Goal: Information Seeking & Learning: Learn about a topic

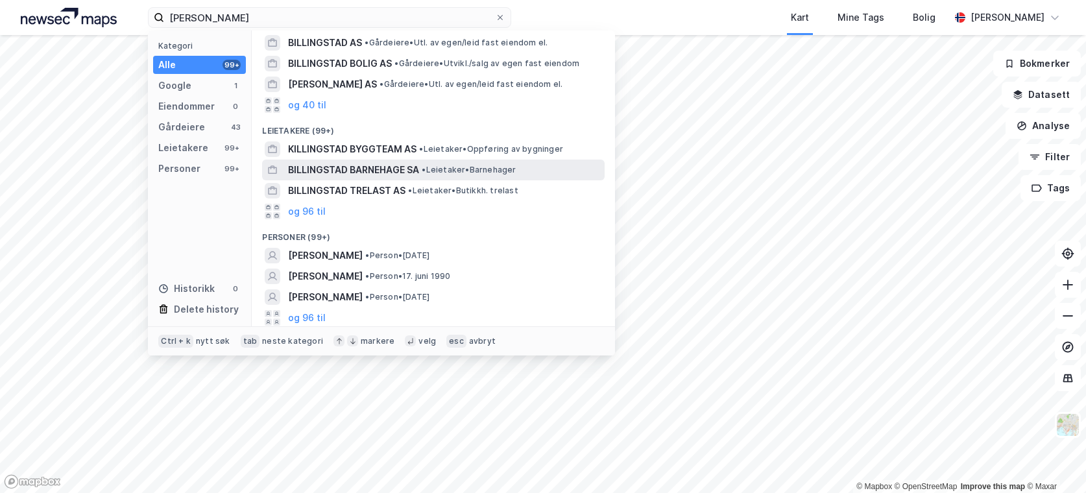
scroll to position [67, 0]
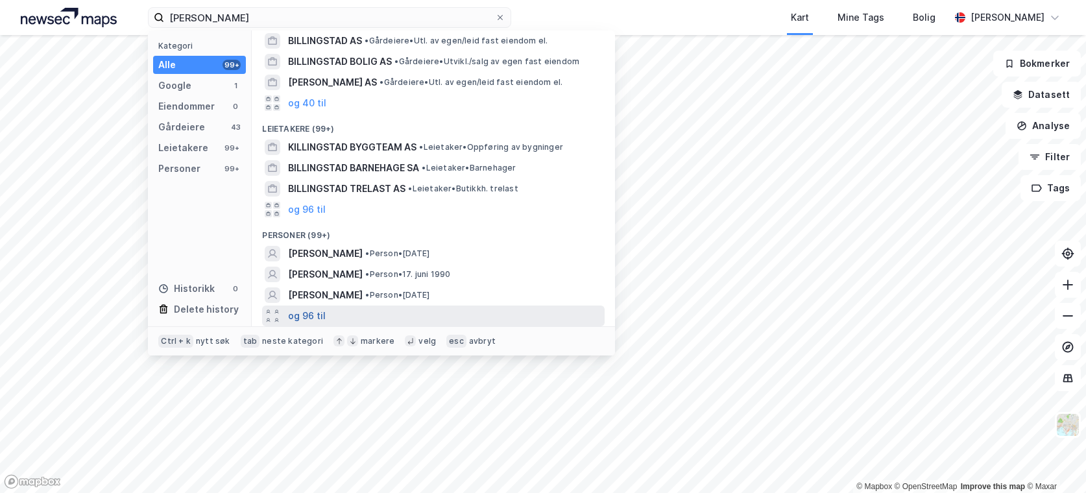
click at [309, 312] on button "og 96 til" at bounding box center [307, 316] width 38 height 16
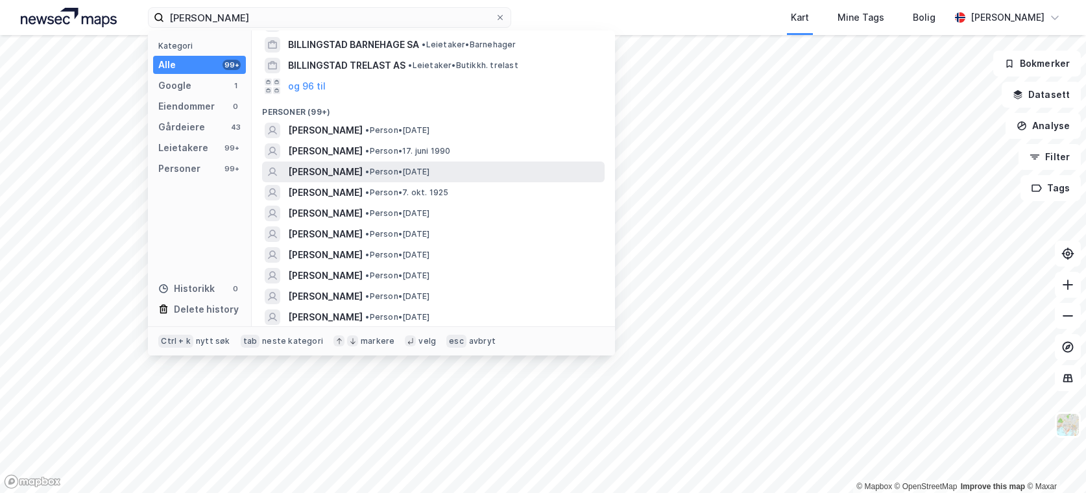
scroll to position [191, 0]
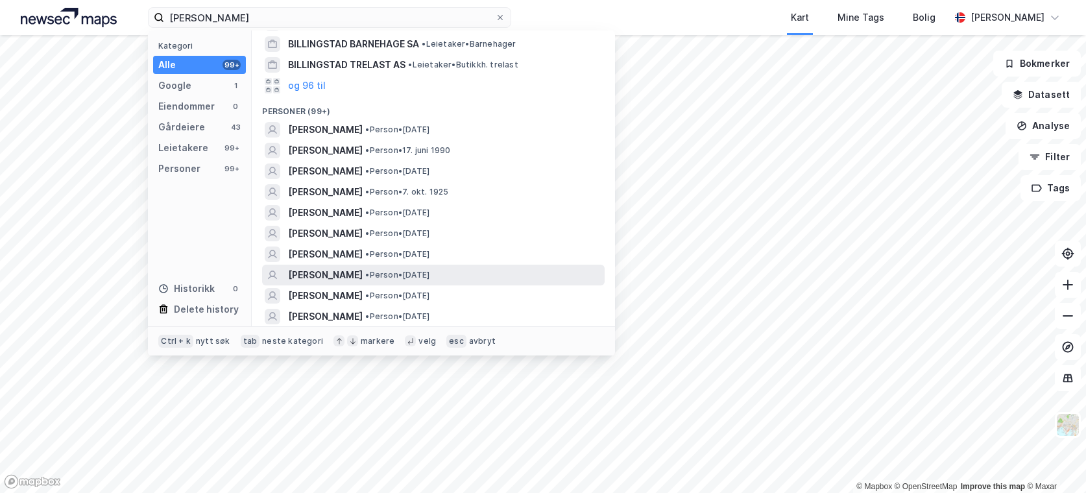
click at [363, 278] on span "[PERSON_NAME]" at bounding box center [325, 275] width 75 height 16
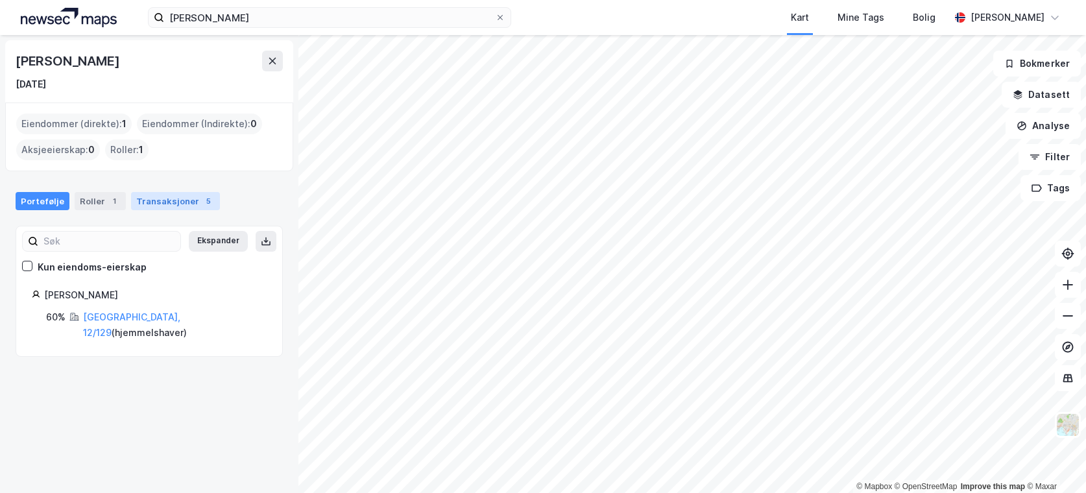
click at [168, 206] on div "Transaksjoner 5" at bounding box center [175, 201] width 89 height 18
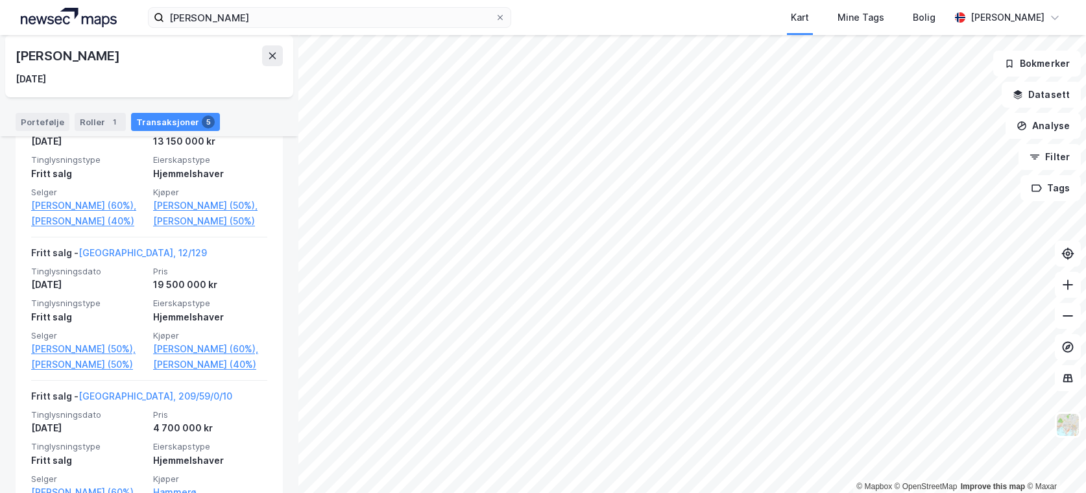
scroll to position [339, 0]
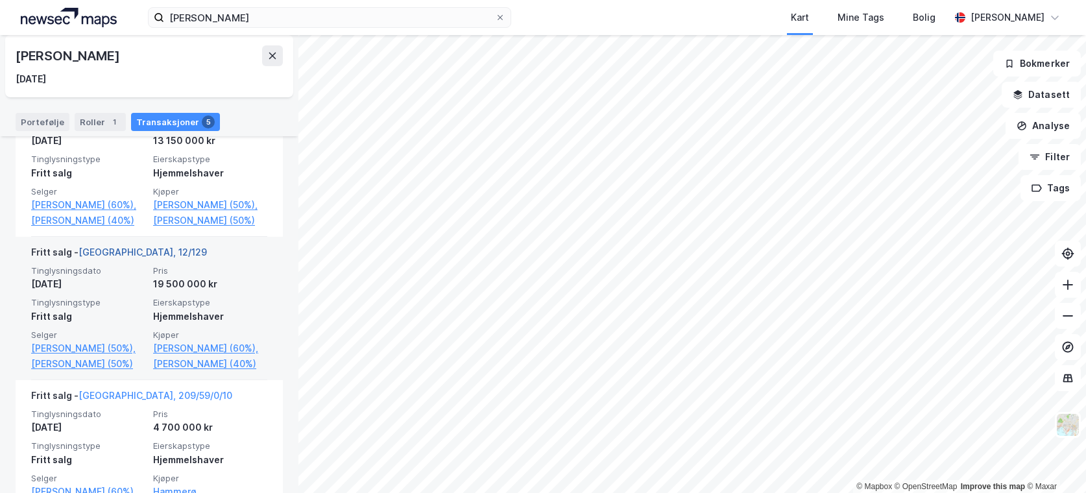
click at [120, 258] on link "[GEOGRAPHIC_DATA], 12/129" at bounding box center [143, 252] width 128 height 11
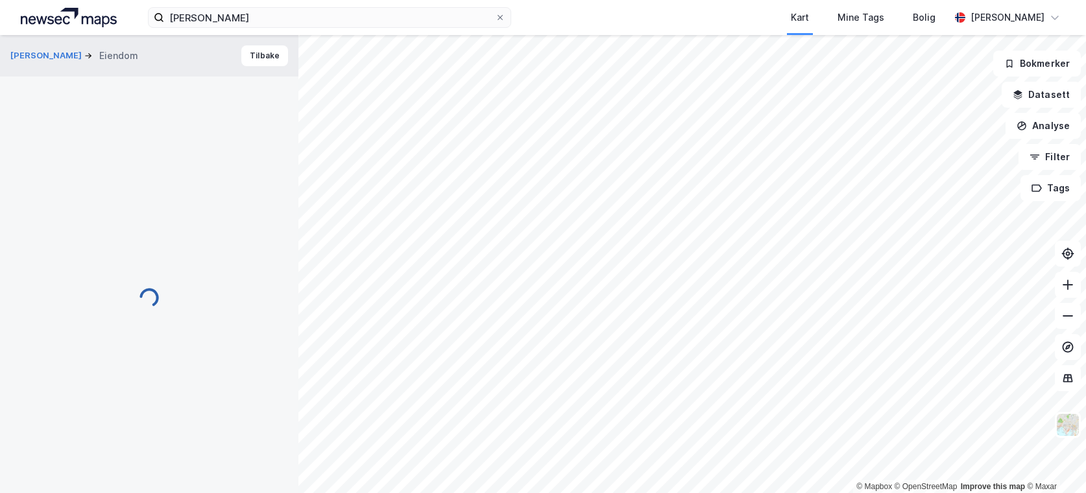
scroll to position [3, 0]
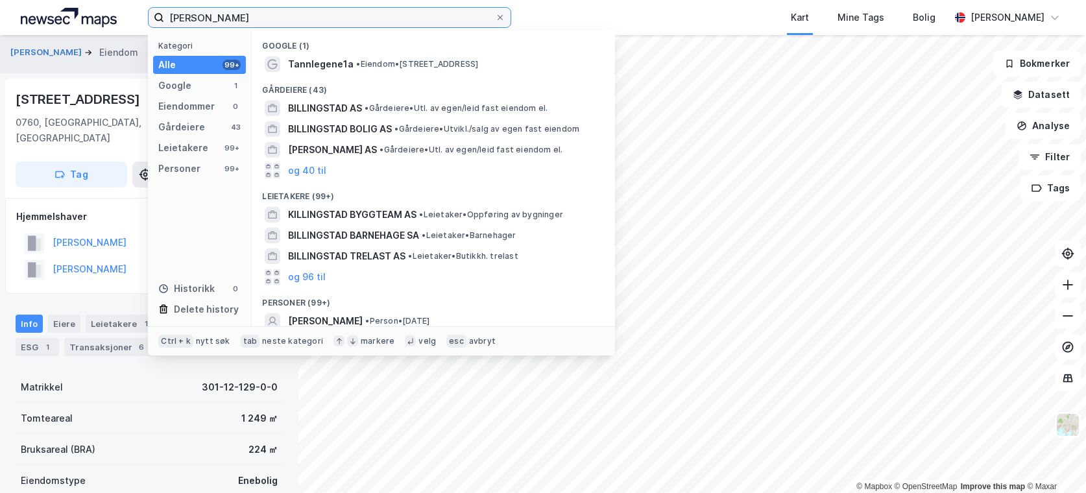
drag, startPoint x: 300, startPoint y: 12, endPoint x: 119, endPoint y: -4, distance: 181.7
click at [119, 0] on html "[PERSON_NAME] Kategori Alle 99+ Google 1 Eiendommer 0 Gårdeiere 43 Leietakere 9…" at bounding box center [543, 246] width 1086 height 493
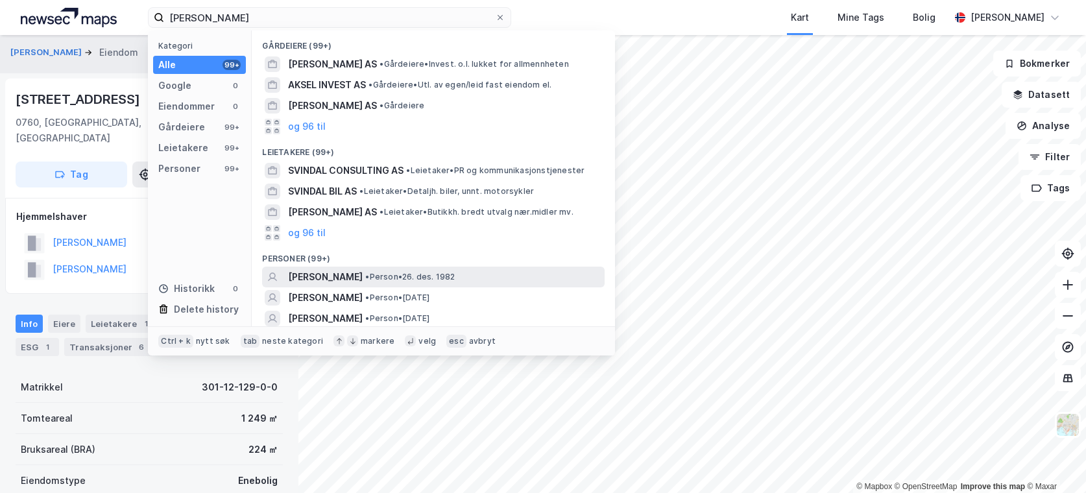
click at [332, 282] on span "[PERSON_NAME]" at bounding box center [325, 277] width 75 height 16
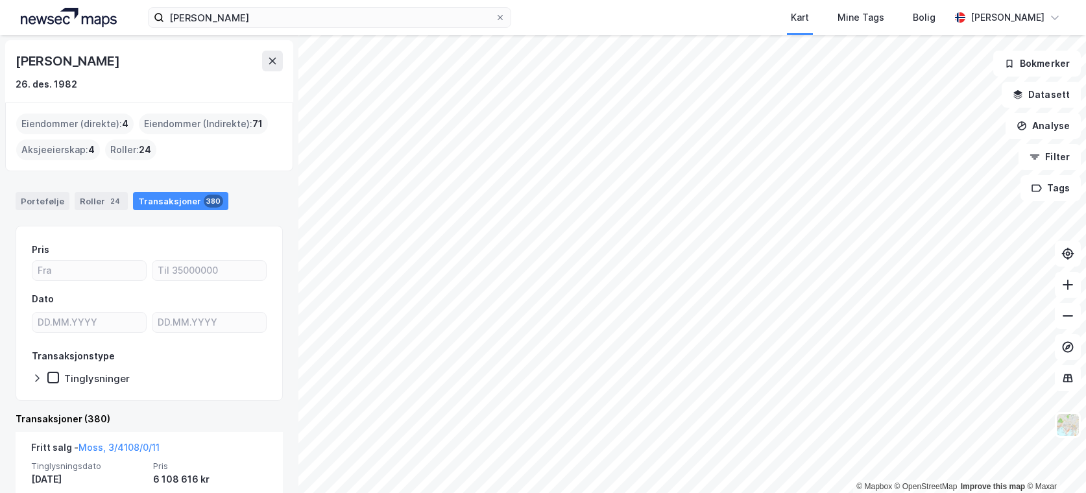
click at [111, 123] on div "Eiendommer (direkte) : 4" at bounding box center [74, 124] width 117 height 21
click at [41, 200] on div "Portefølje" at bounding box center [43, 201] width 54 height 18
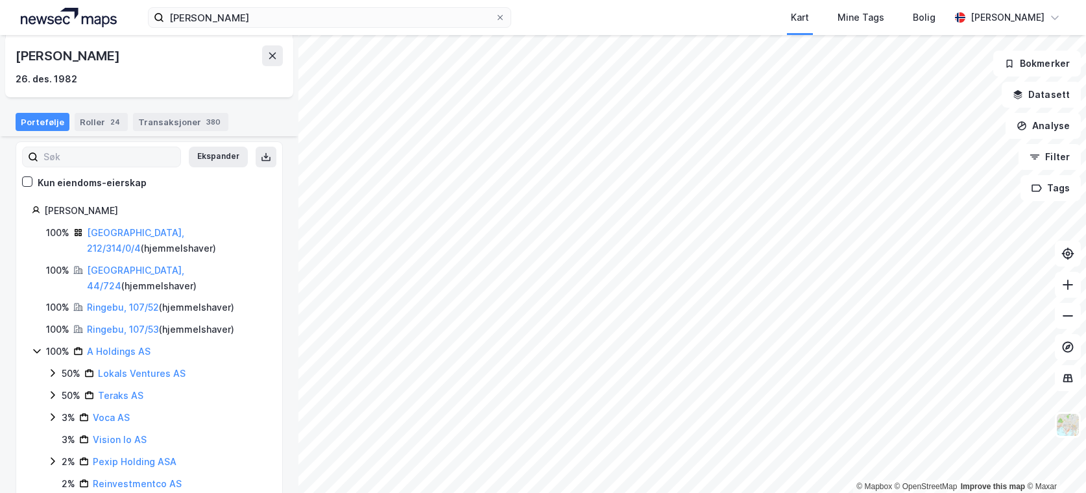
scroll to position [85, 0]
click at [120, 264] on link "[GEOGRAPHIC_DATA], 44/724" at bounding box center [135, 277] width 97 height 27
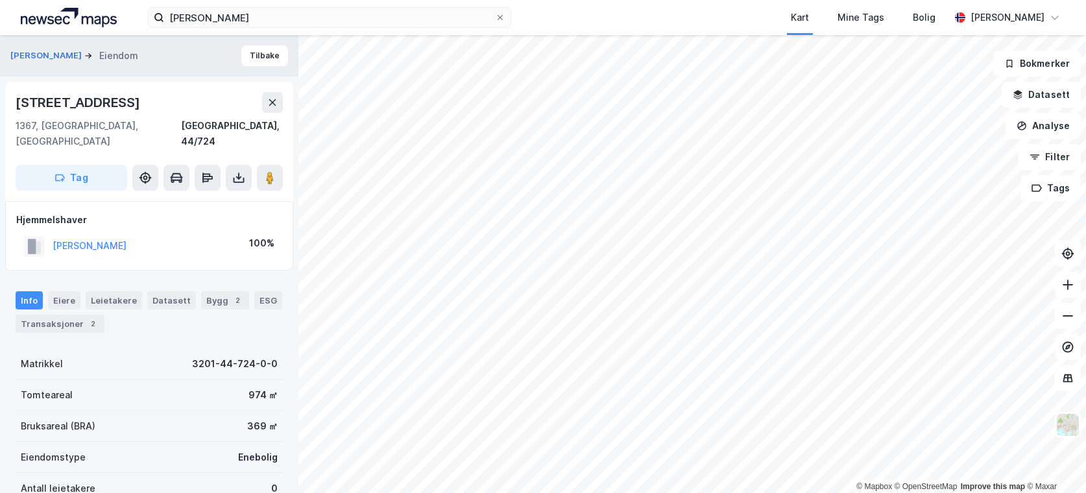
scroll to position [3, 0]
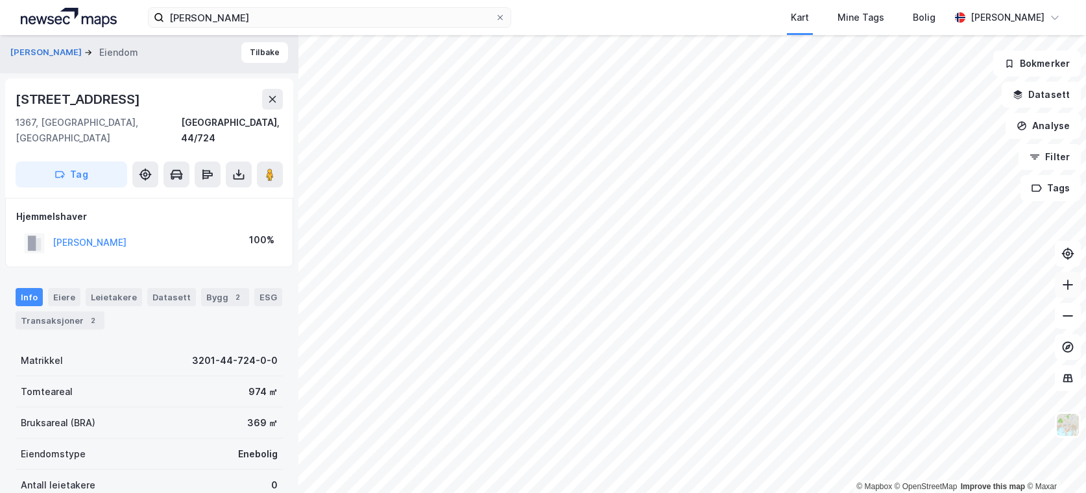
click at [1066, 289] on icon at bounding box center [1068, 284] width 13 height 13
click at [257, 51] on button "Tilbake" at bounding box center [264, 52] width 47 height 21
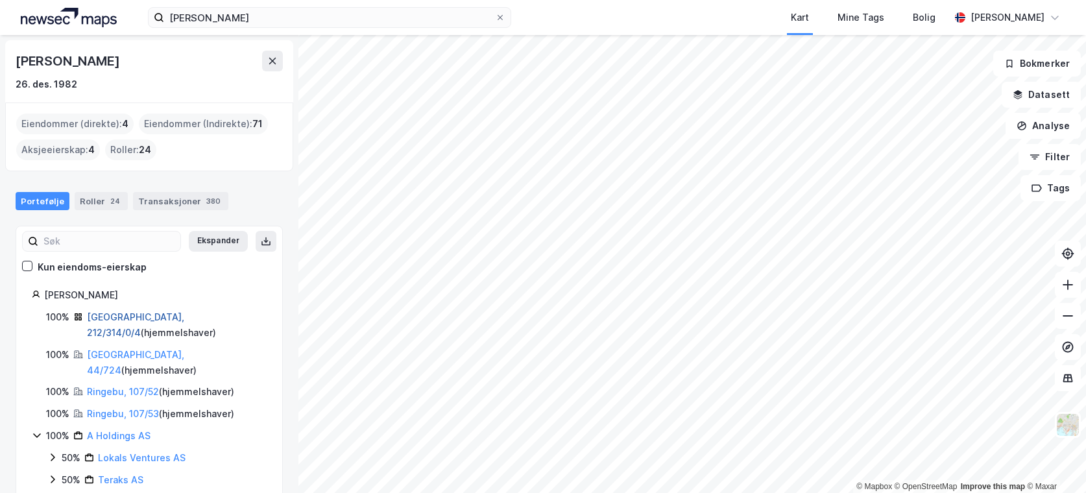
click at [138, 321] on link "[GEOGRAPHIC_DATA], 212/314/0/4" at bounding box center [135, 325] width 97 height 27
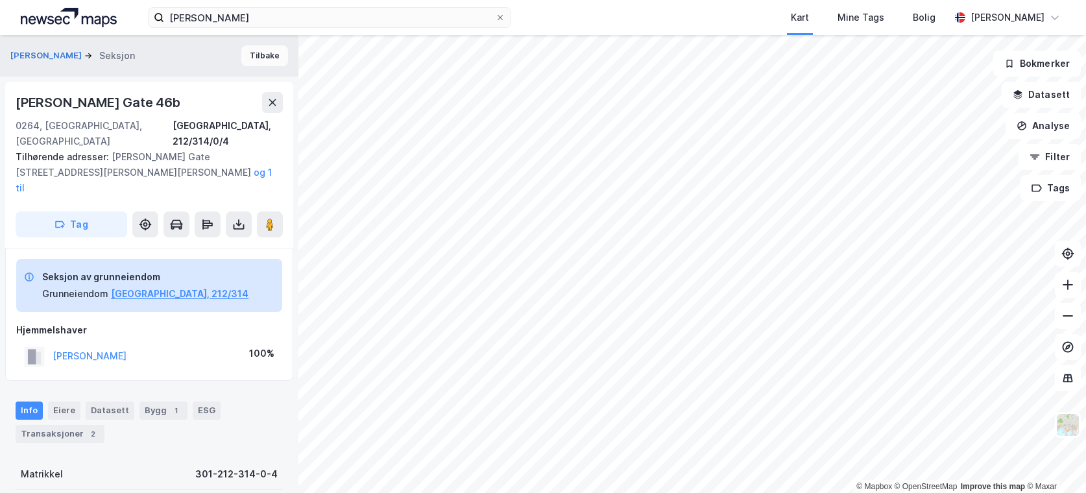
click at [255, 56] on button "Tilbake" at bounding box center [264, 55] width 47 height 21
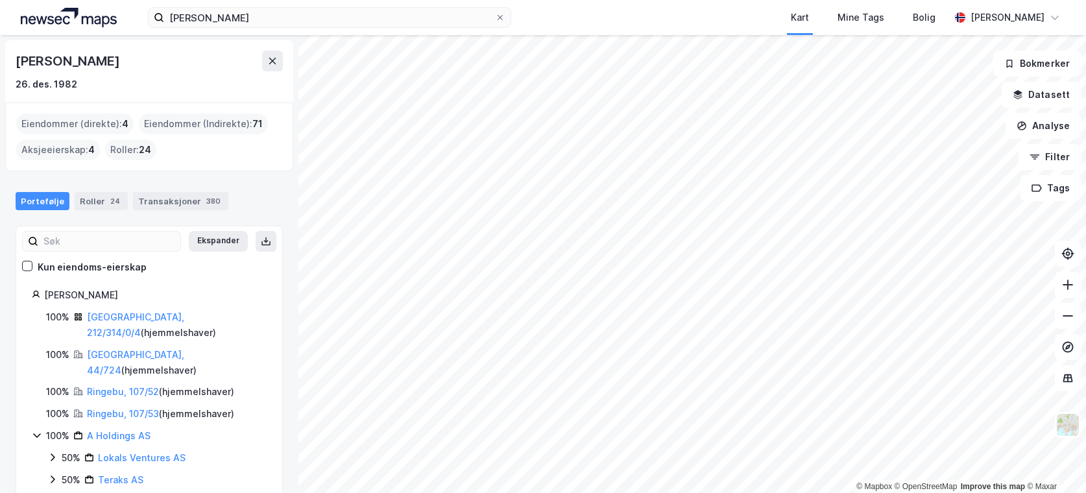
click at [128, 384] on div "Ringebu, 107/52 ( hjemmelshaver )" at bounding box center [160, 392] width 147 height 16
click at [127, 386] on link "Ringebu, 107/52" at bounding box center [123, 391] width 72 height 11
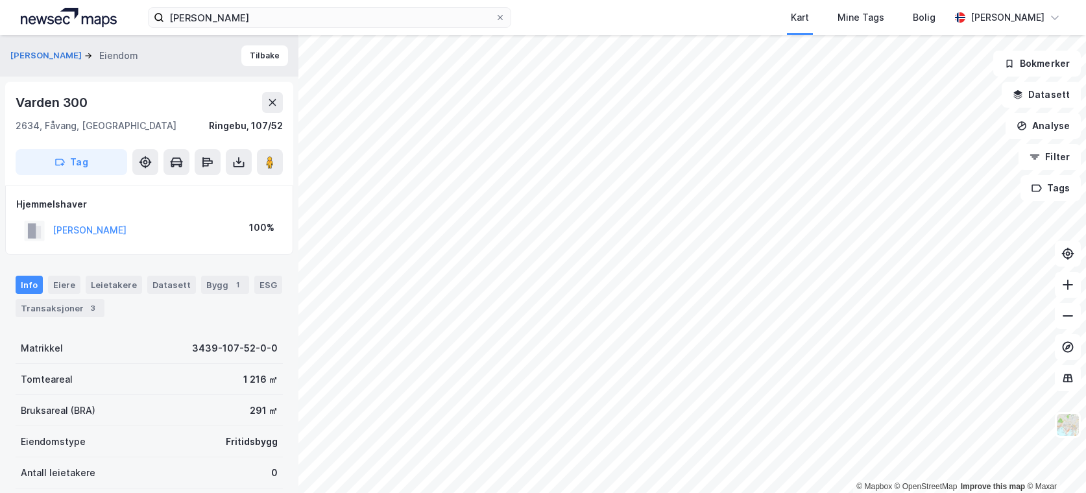
scroll to position [10, 0]
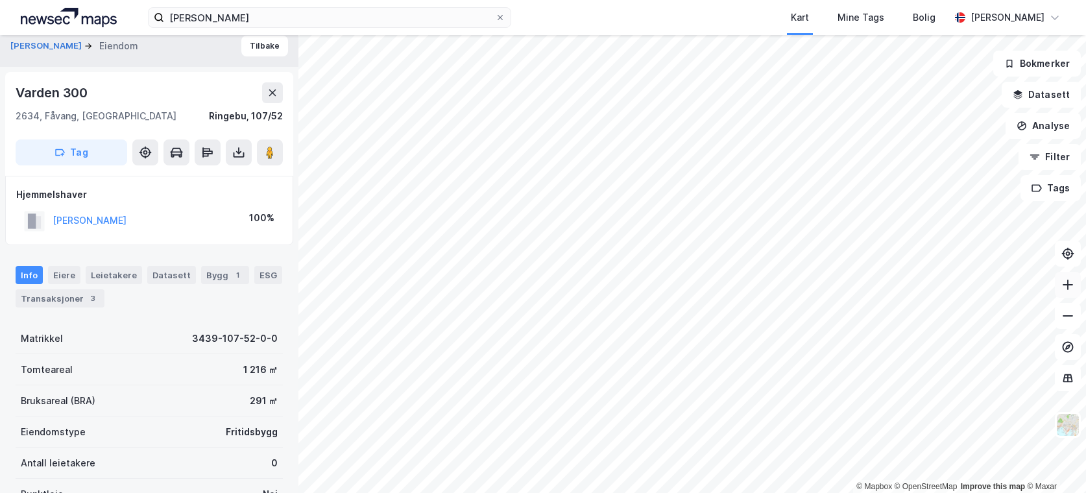
click at [1069, 273] on button at bounding box center [1068, 285] width 26 height 26
click at [1068, 315] on icon at bounding box center [1068, 316] width 13 height 13
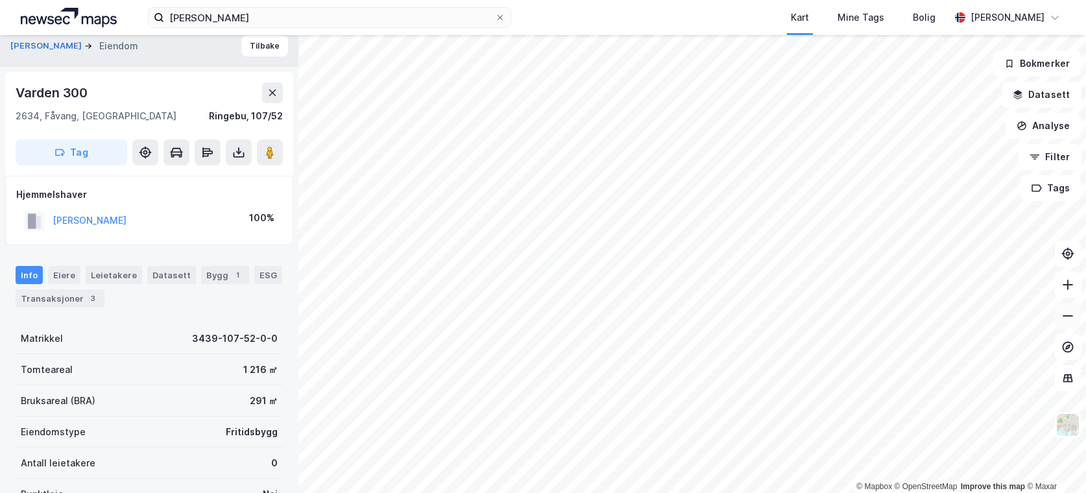
click at [1070, 319] on icon at bounding box center [1068, 316] width 13 height 13
click at [258, 47] on button "Tilbake" at bounding box center [264, 46] width 47 height 21
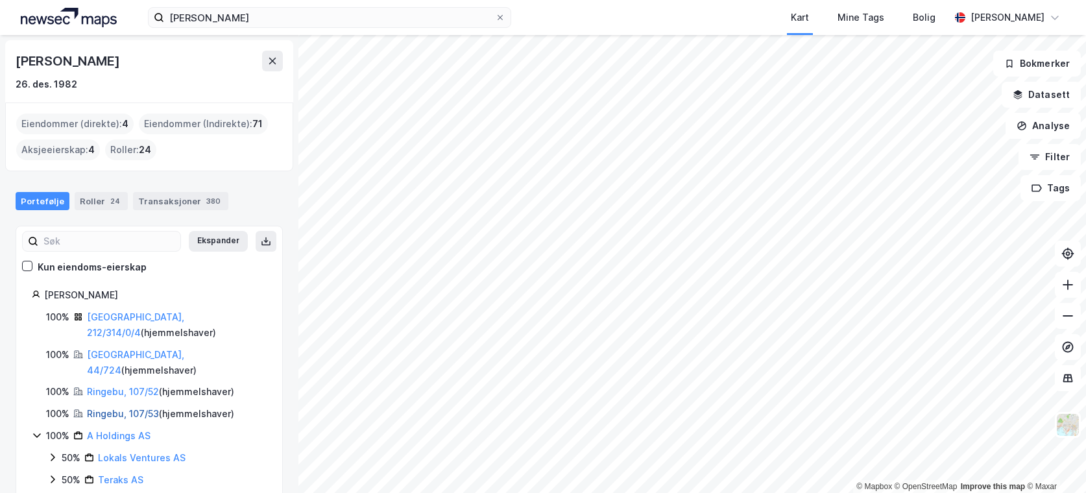
click at [131, 408] on link "Ringebu, 107/53" at bounding box center [123, 413] width 72 height 11
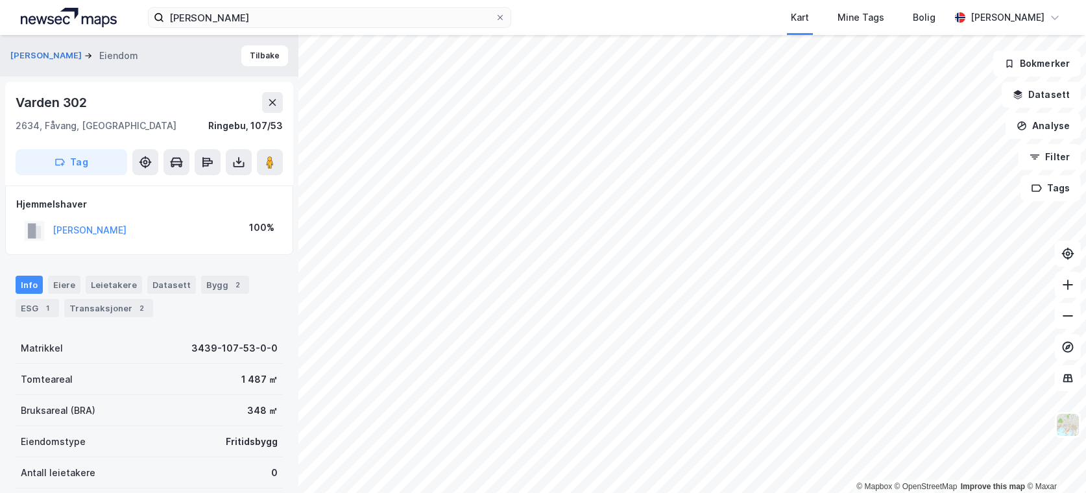
scroll to position [10, 0]
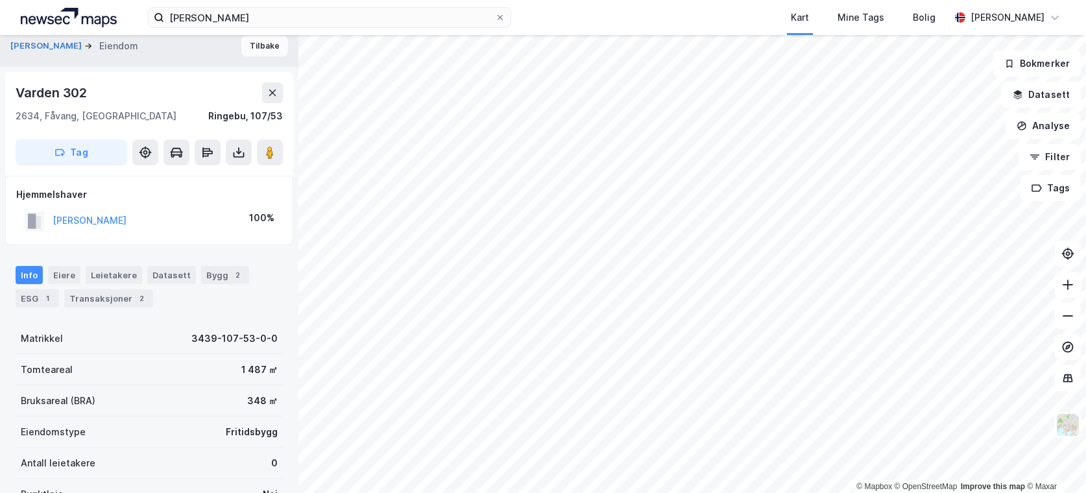
click at [267, 49] on button "Tilbake" at bounding box center [264, 46] width 47 height 21
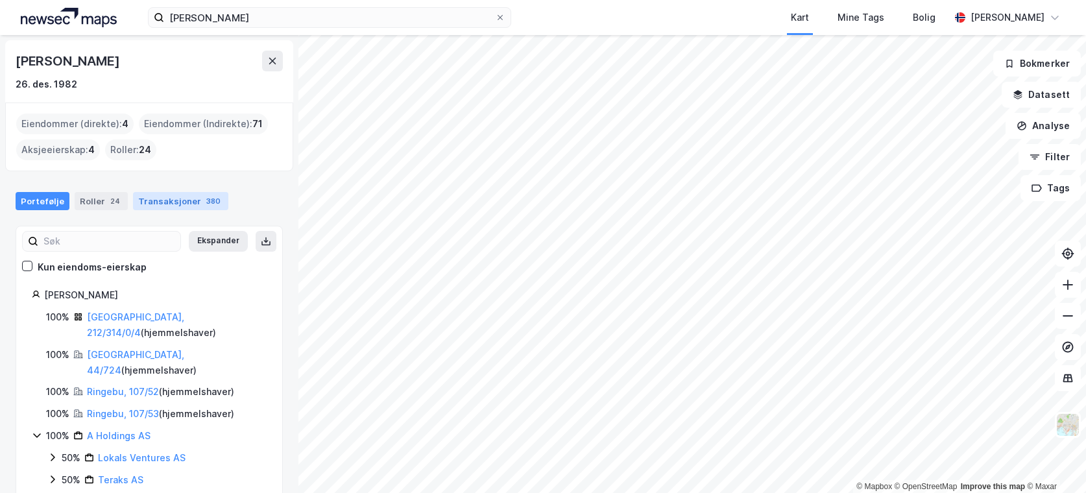
click at [169, 202] on div "Transaksjoner 380" at bounding box center [180, 201] width 95 height 18
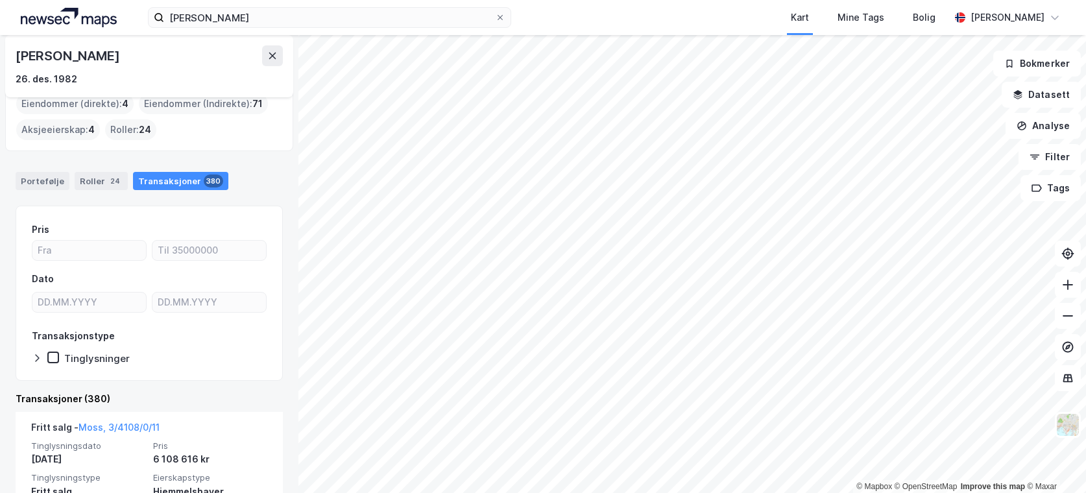
scroll to position [14, 0]
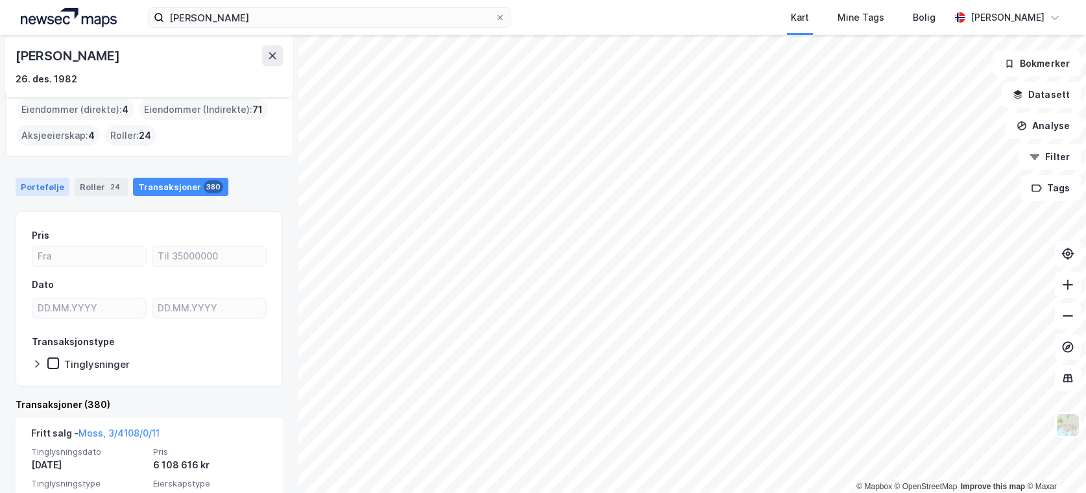
click at [42, 184] on div "Portefølje" at bounding box center [43, 187] width 54 height 18
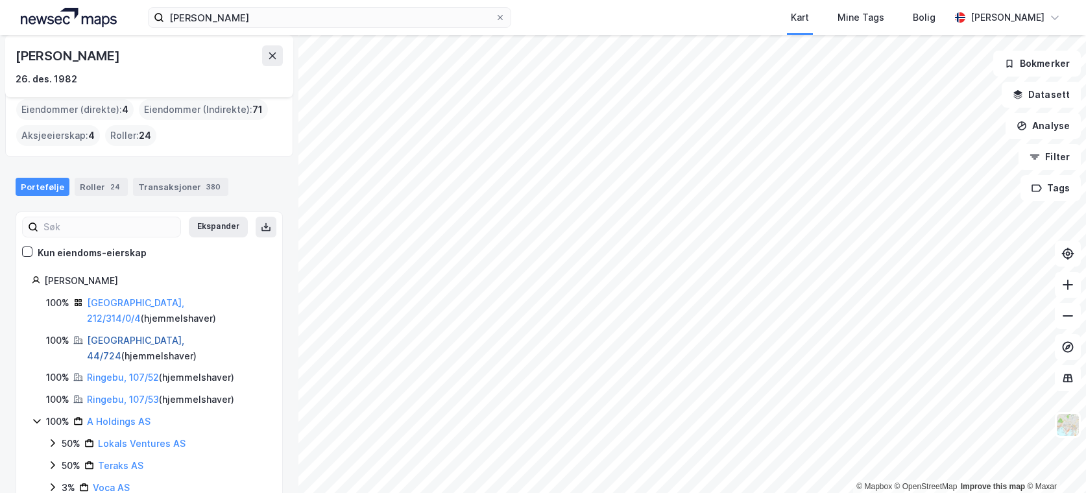
click at [102, 335] on link "[GEOGRAPHIC_DATA], 44/724" at bounding box center [135, 348] width 97 height 27
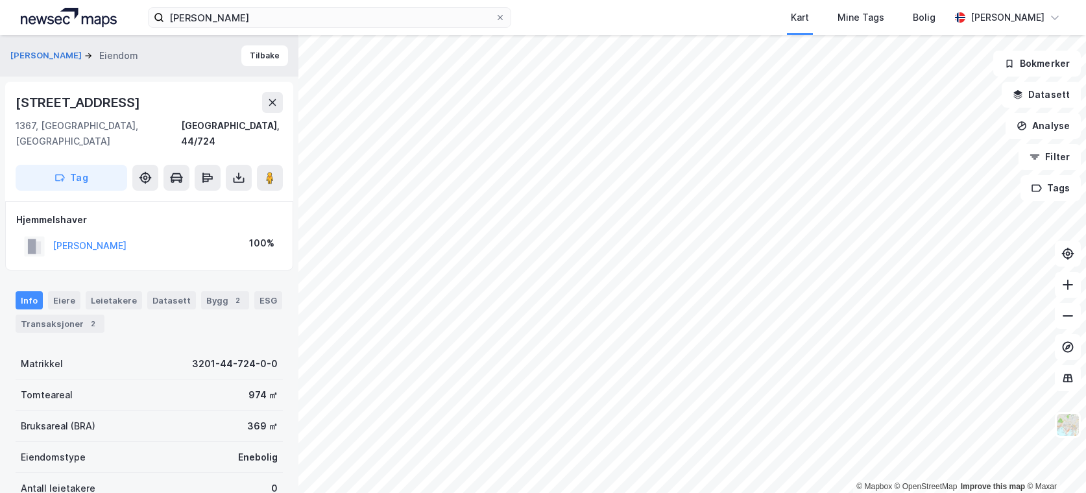
scroll to position [10, 0]
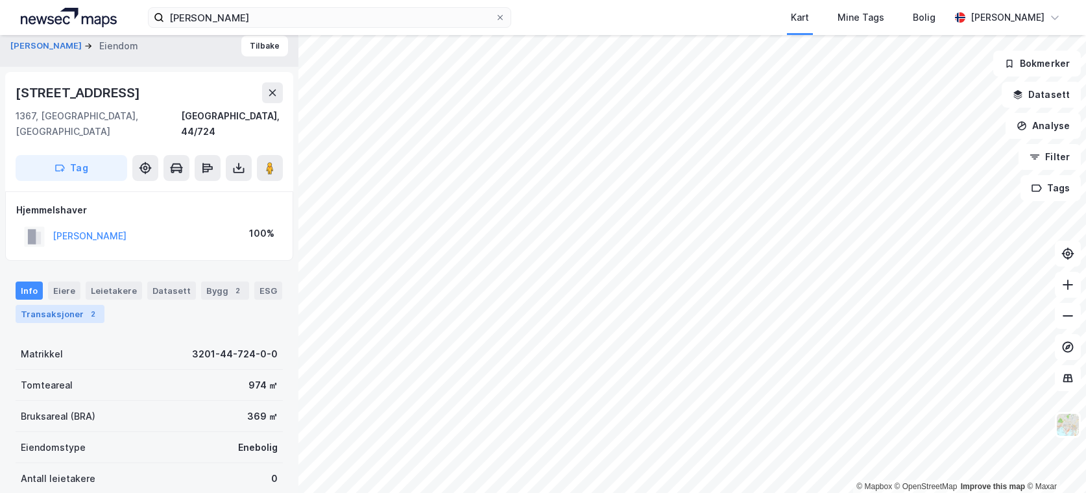
click at [79, 305] on div "Transaksjoner 2" at bounding box center [60, 314] width 89 height 18
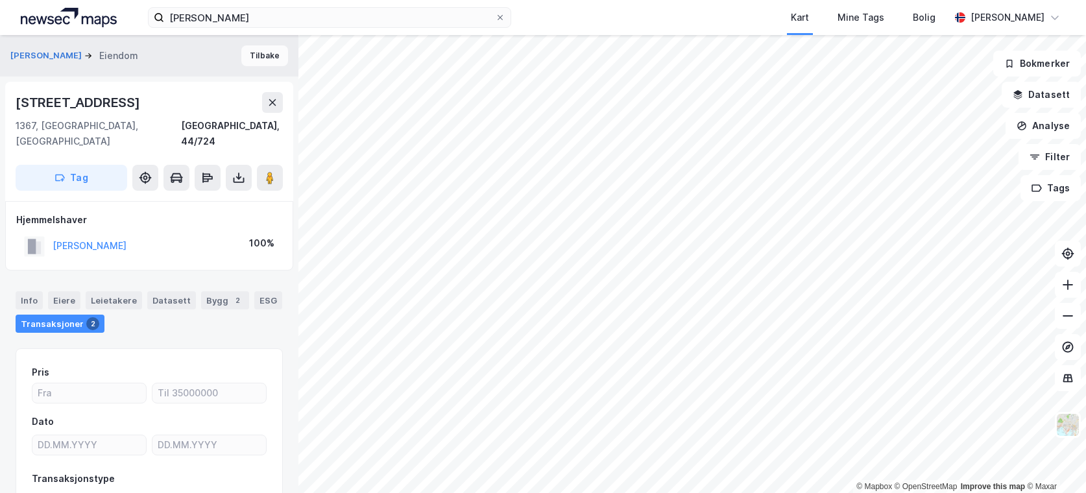
click at [254, 59] on button "Tilbake" at bounding box center [264, 55] width 47 height 21
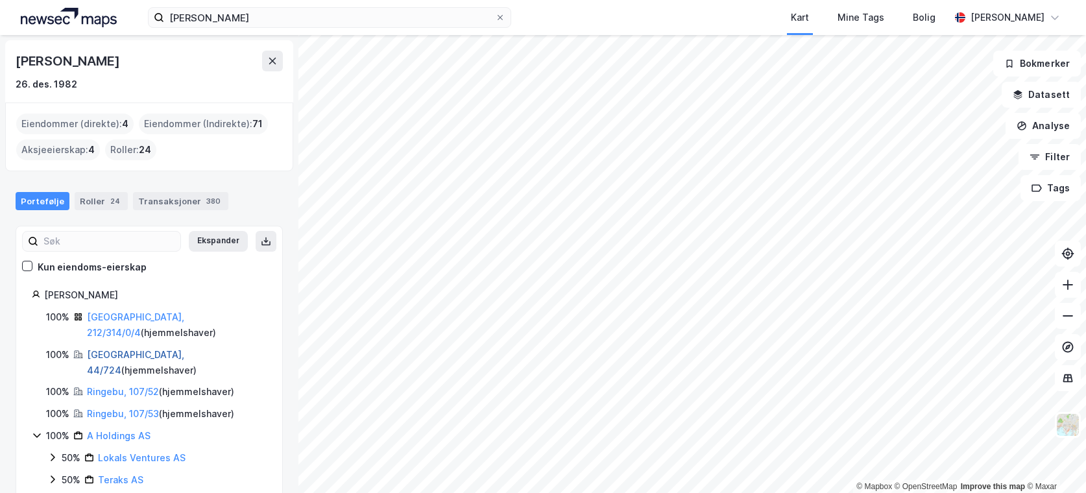
click at [122, 349] on link "[GEOGRAPHIC_DATA], 44/724" at bounding box center [135, 362] width 97 height 27
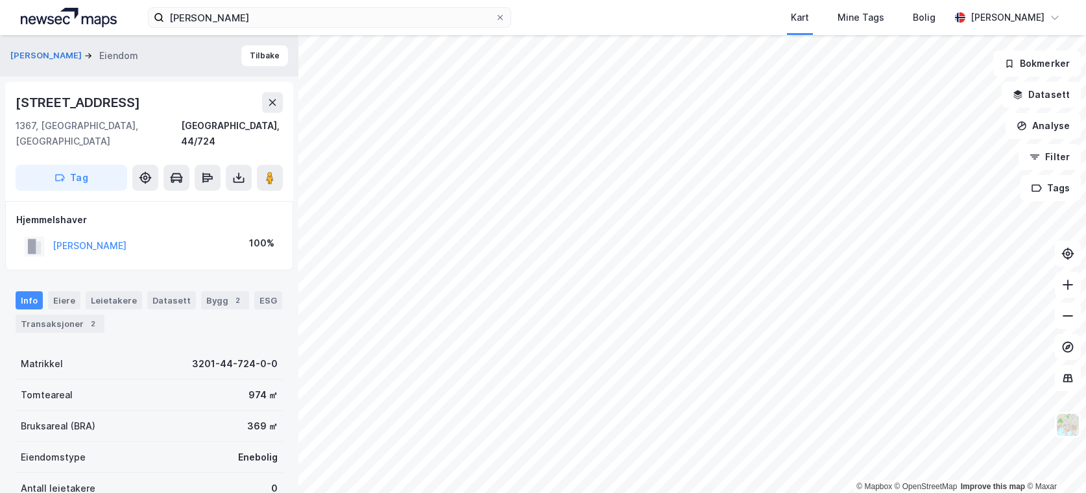
scroll to position [9, 0]
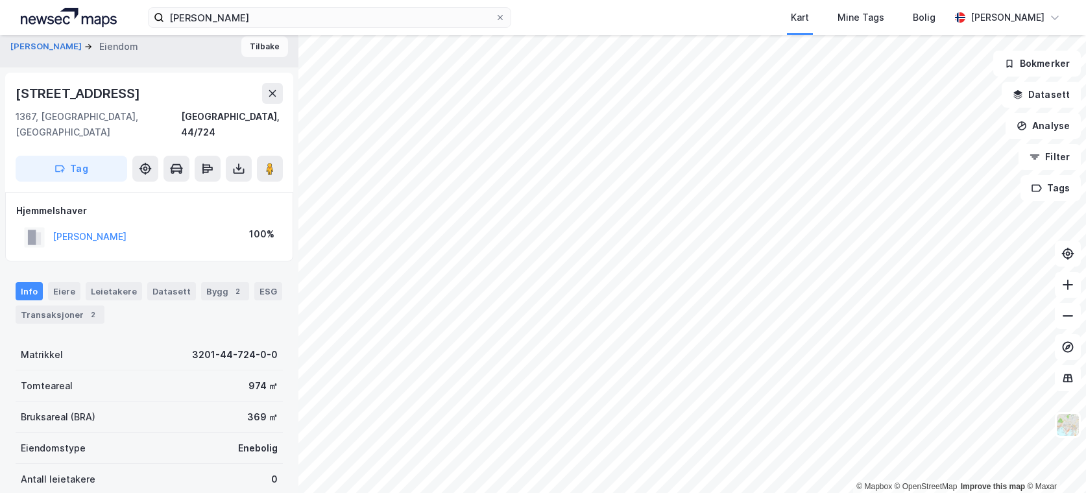
click at [262, 51] on button "Tilbake" at bounding box center [264, 46] width 47 height 21
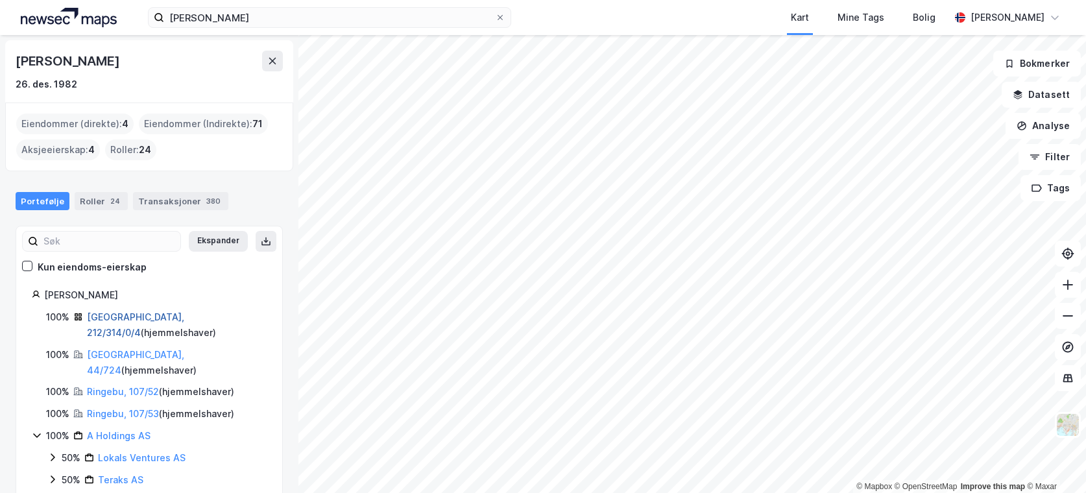
click at [140, 315] on link "[GEOGRAPHIC_DATA], 212/314/0/4" at bounding box center [135, 325] width 97 height 27
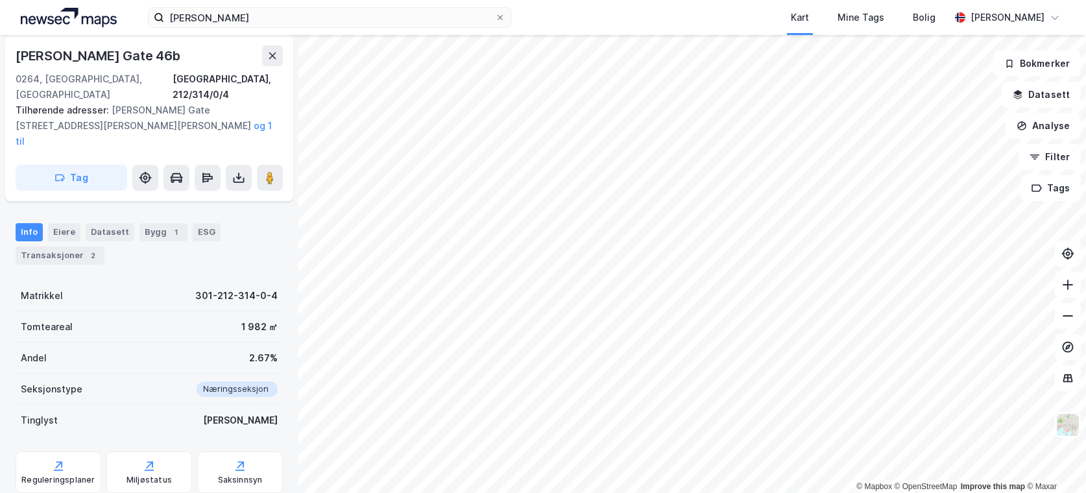
scroll to position [184, 0]
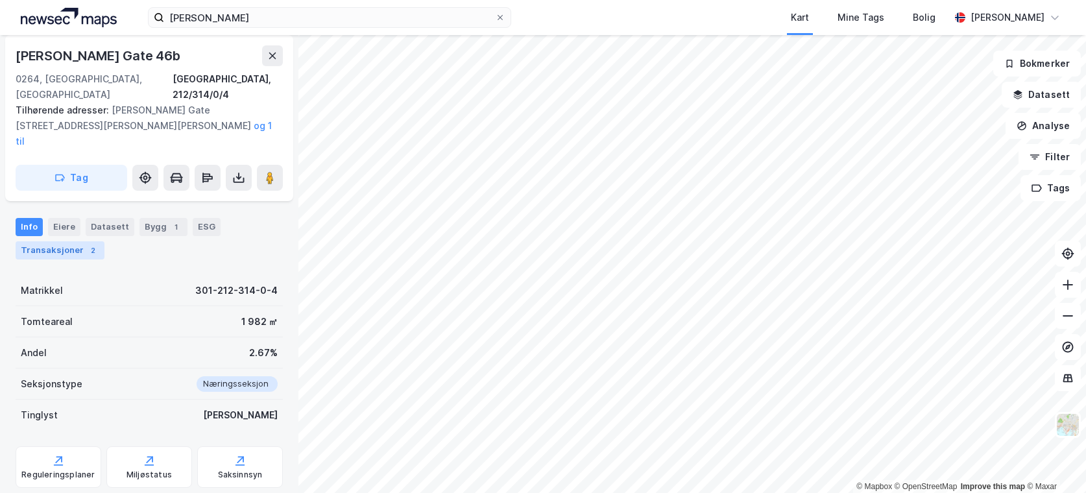
click at [86, 244] on div "2" at bounding box center [92, 250] width 13 height 13
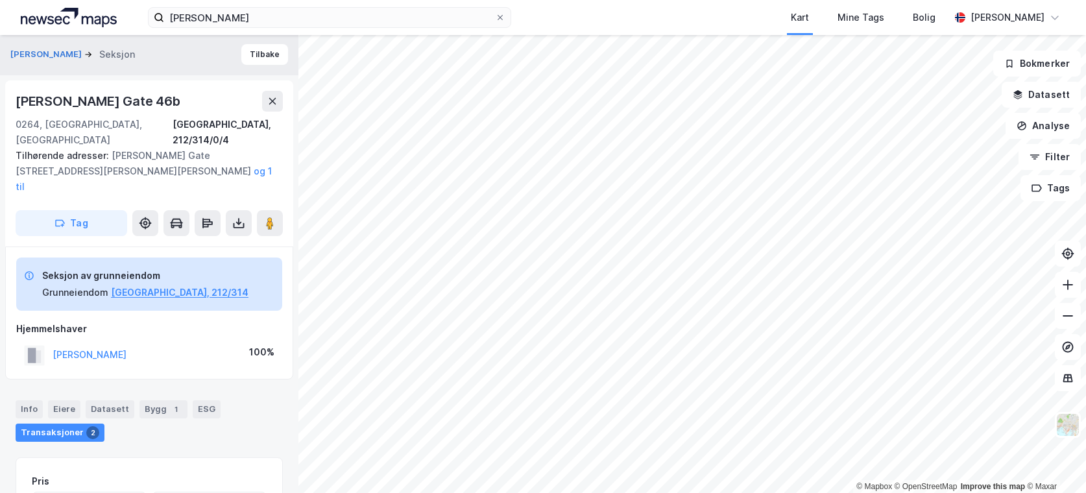
scroll to position [1, 0]
click at [247, 60] on button "Tilbake" at bounding box center [264, 55] width 47 height 21
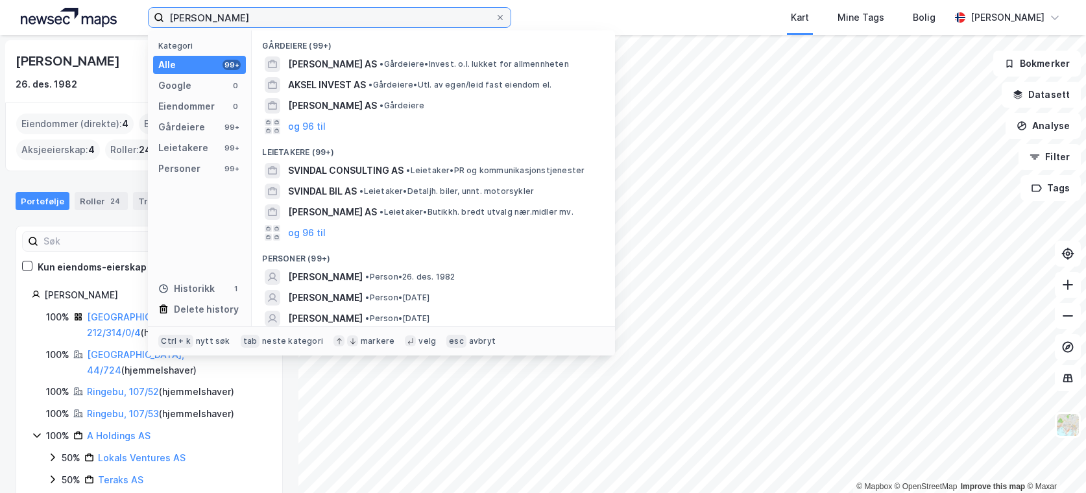
drag, startPoint x: 261, startPoint y: 23, endPoint x: 104, endPoint y: 12, distance: 156.8
click at [104, 12] on div "[PERSON_NAME] Kategori Alle 99+ Google 0 Eiendommer 0 Gårdeiere 99+ Leietakere …" at bounding box center [543, 17] width 1086 height 35
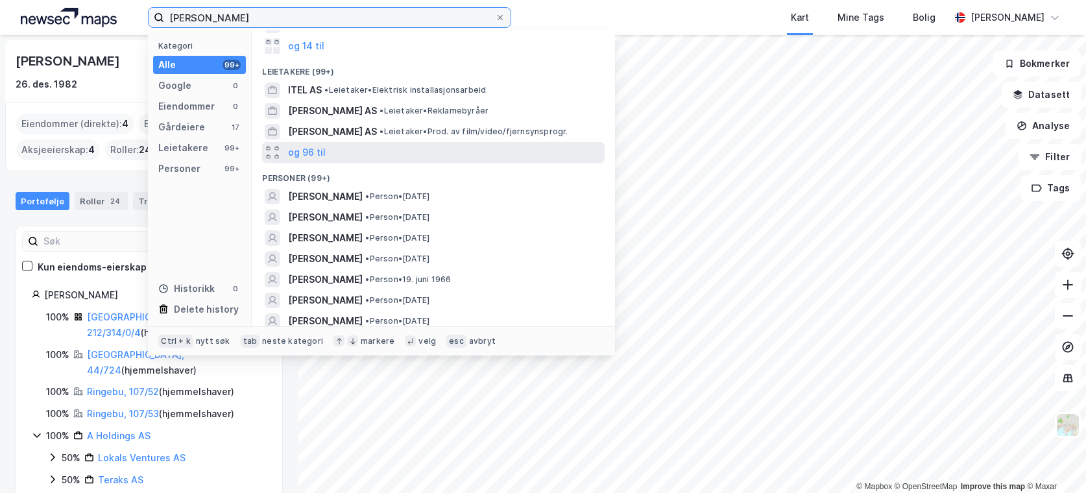
scroll to position [81, 0]
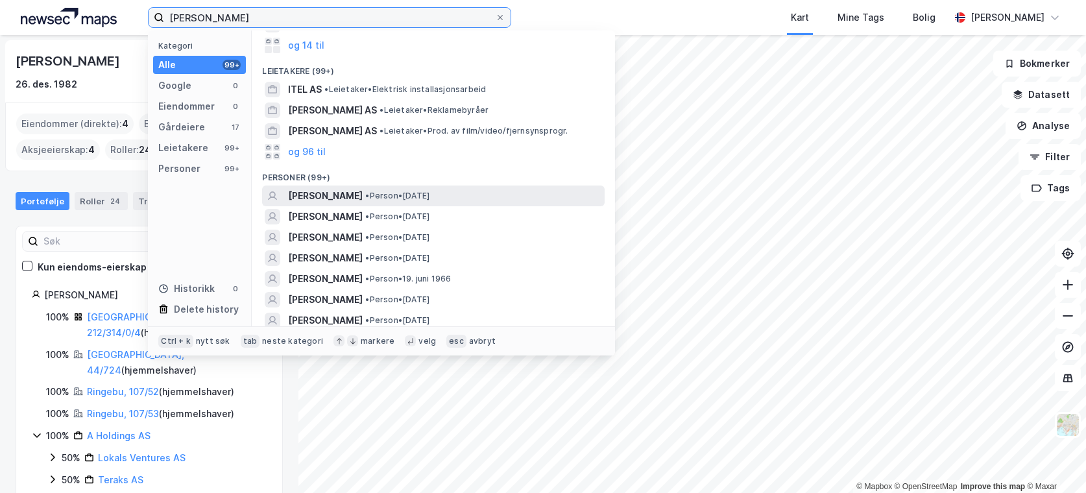
type input "[PERSON_NAME]"
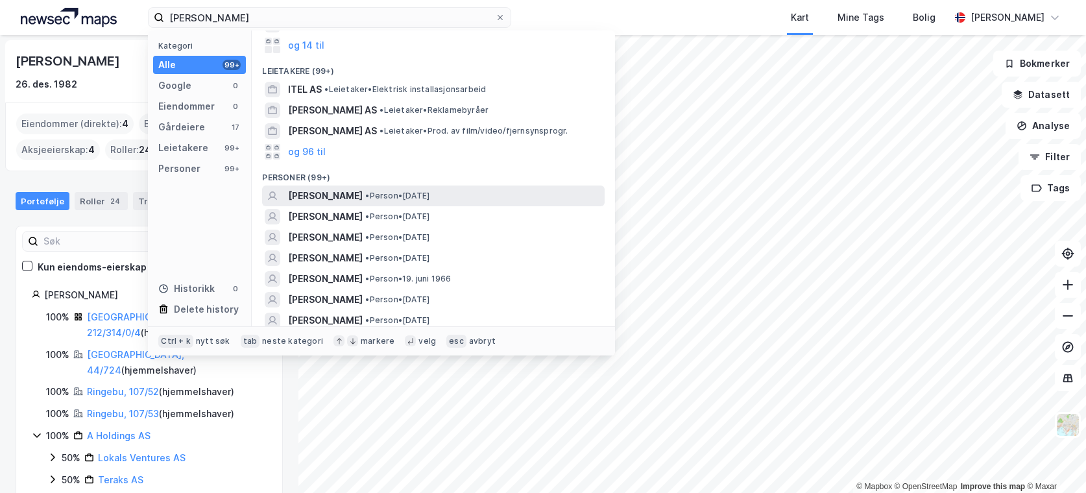
click at [369, 191] on span "•" at bounding box center [367, 196] width 4 height 10
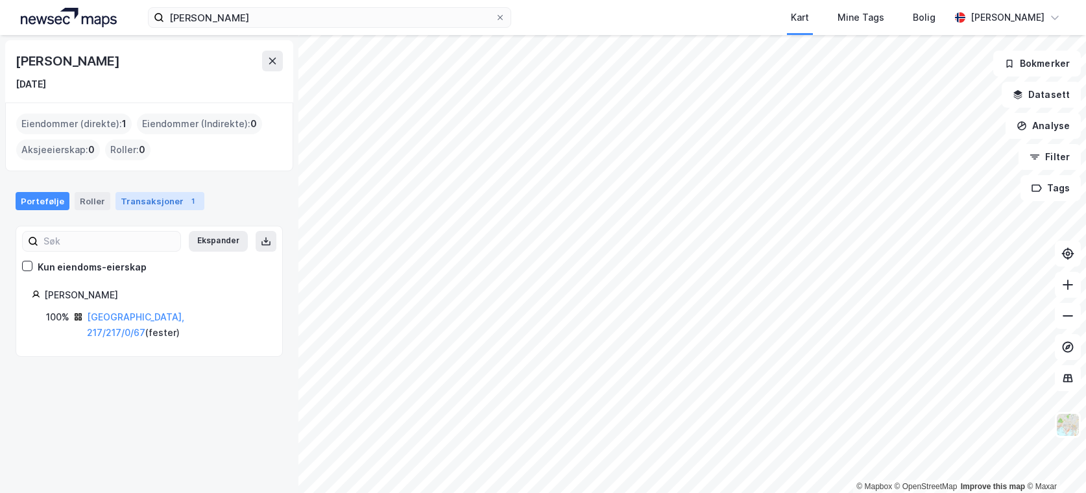
click at [175, 206] on div "Transaksjoner 1" at bounding box center [160, 201] width 89 height 18
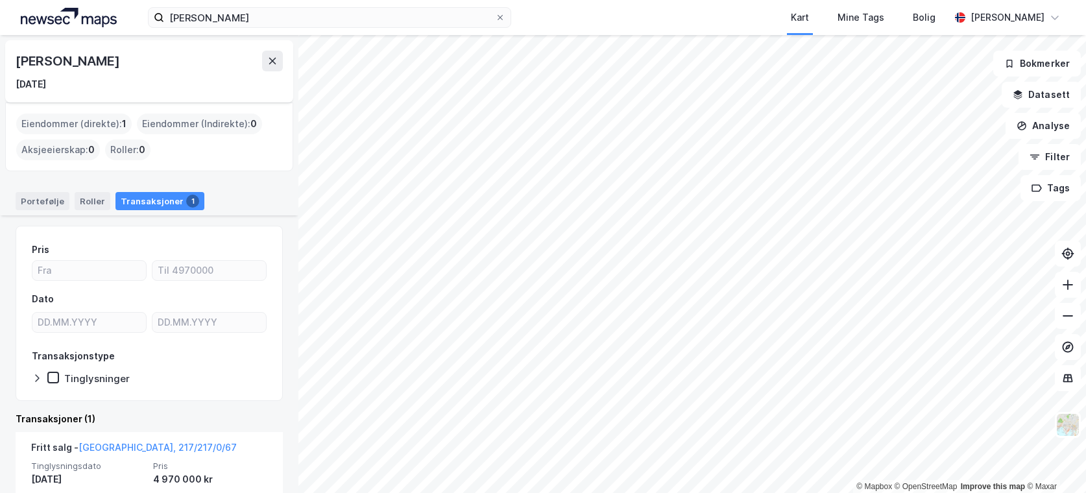
scroll to position [97, 0]
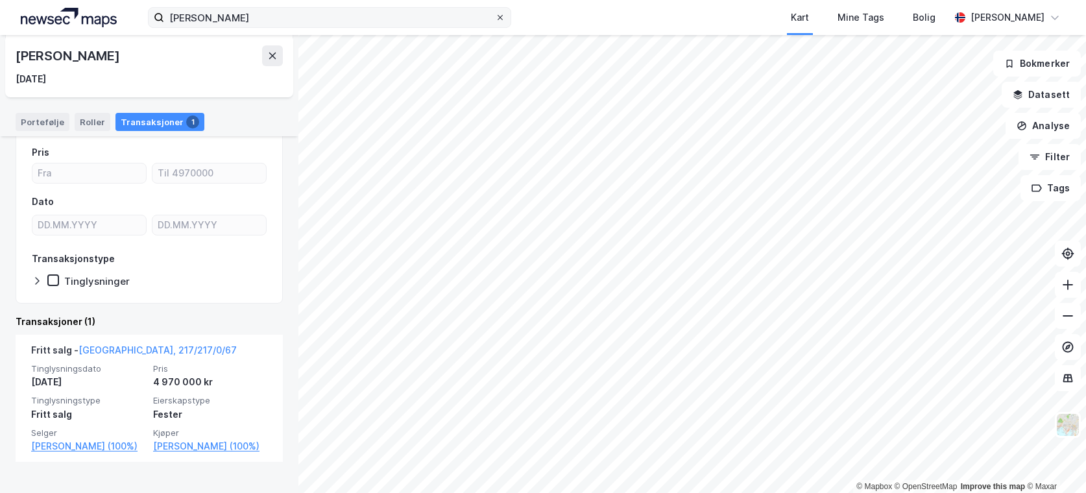
click at [498, 17] on icon at bounding box center [500, 18] width 8 height 8
click at [495, 17] on input "[PERSON_NAME]" at bounding box center [329, 17] width 331 height 19
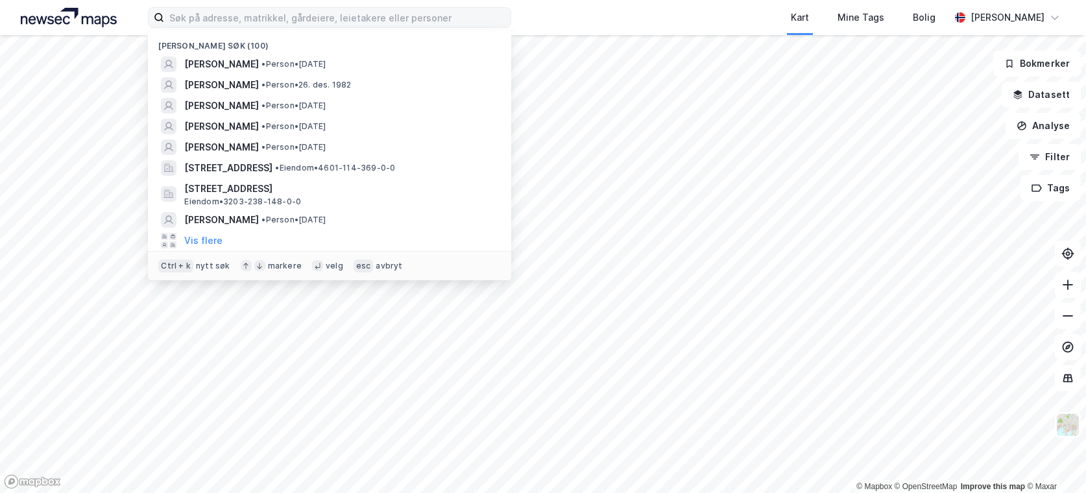
click at [696, 18] on div "Kart Mine Tags Bolig" at bounding box center [762, 17] width 376 height 35
